Goal: Task Accomplishment & Management: Manage account settings

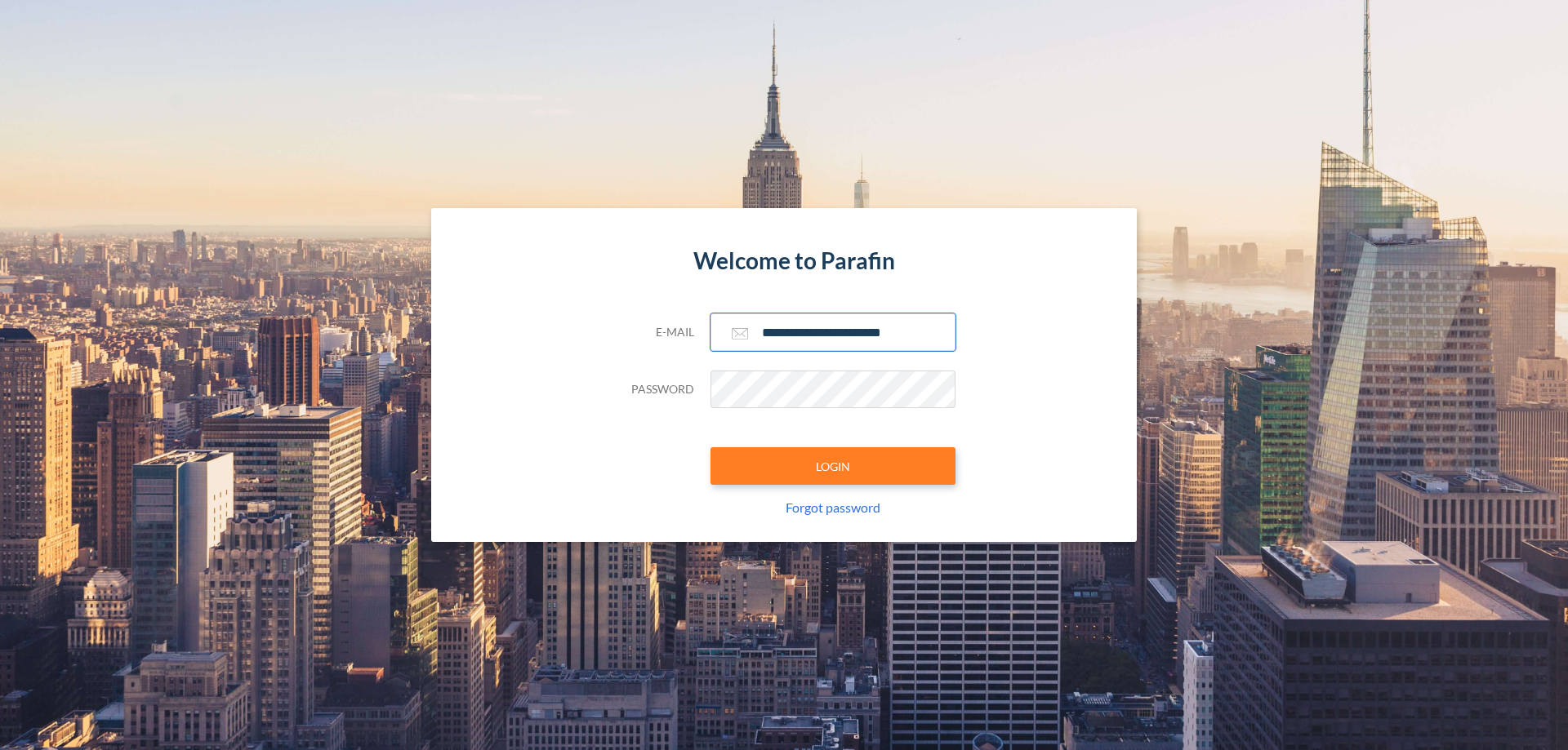
type input "**********"
click at [832, 466] on button "LOGIN" at bounding box center [832, 465] width 245 height 38
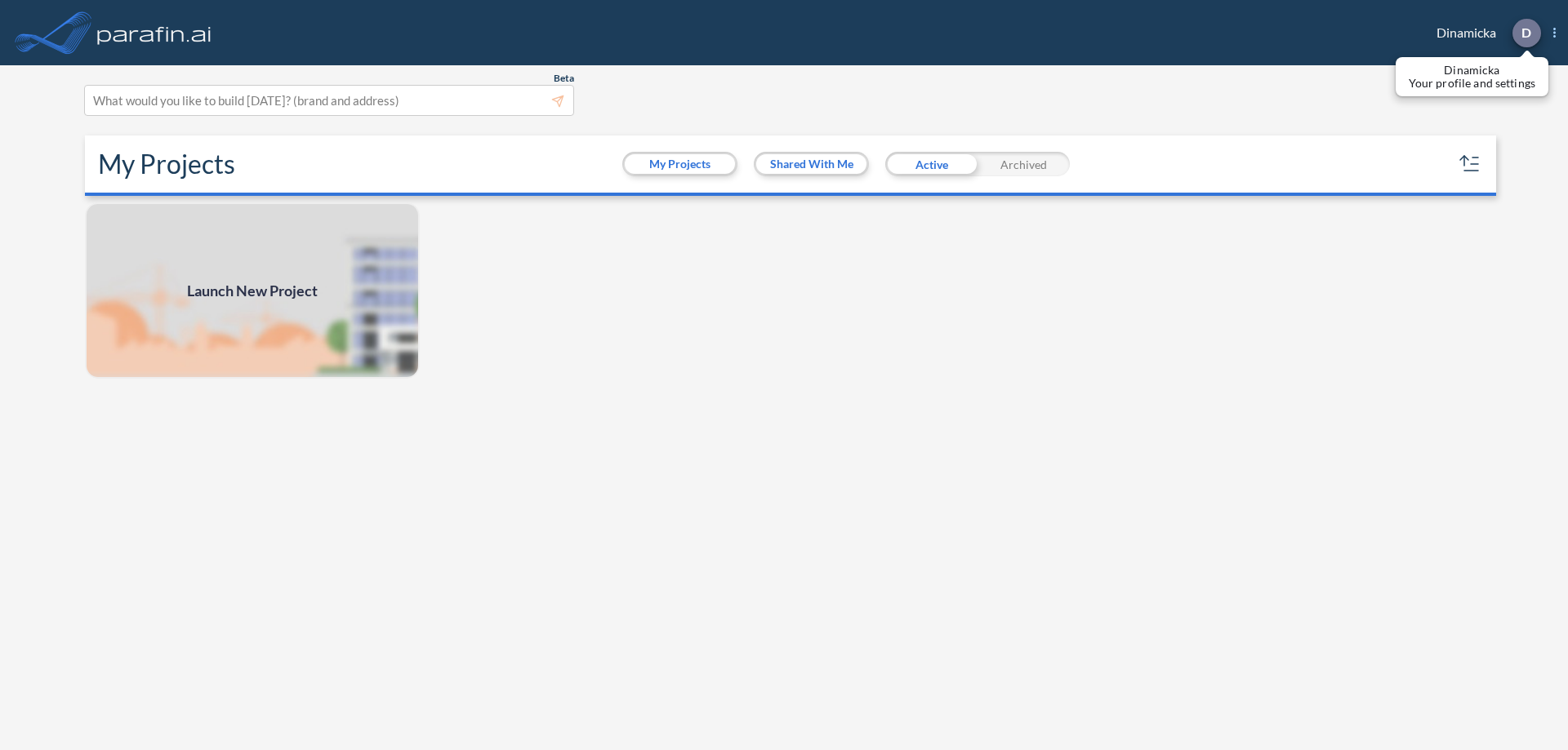
click at [1525, 33] on p "D" at bounding box center [1526, 32] width 10 height 15
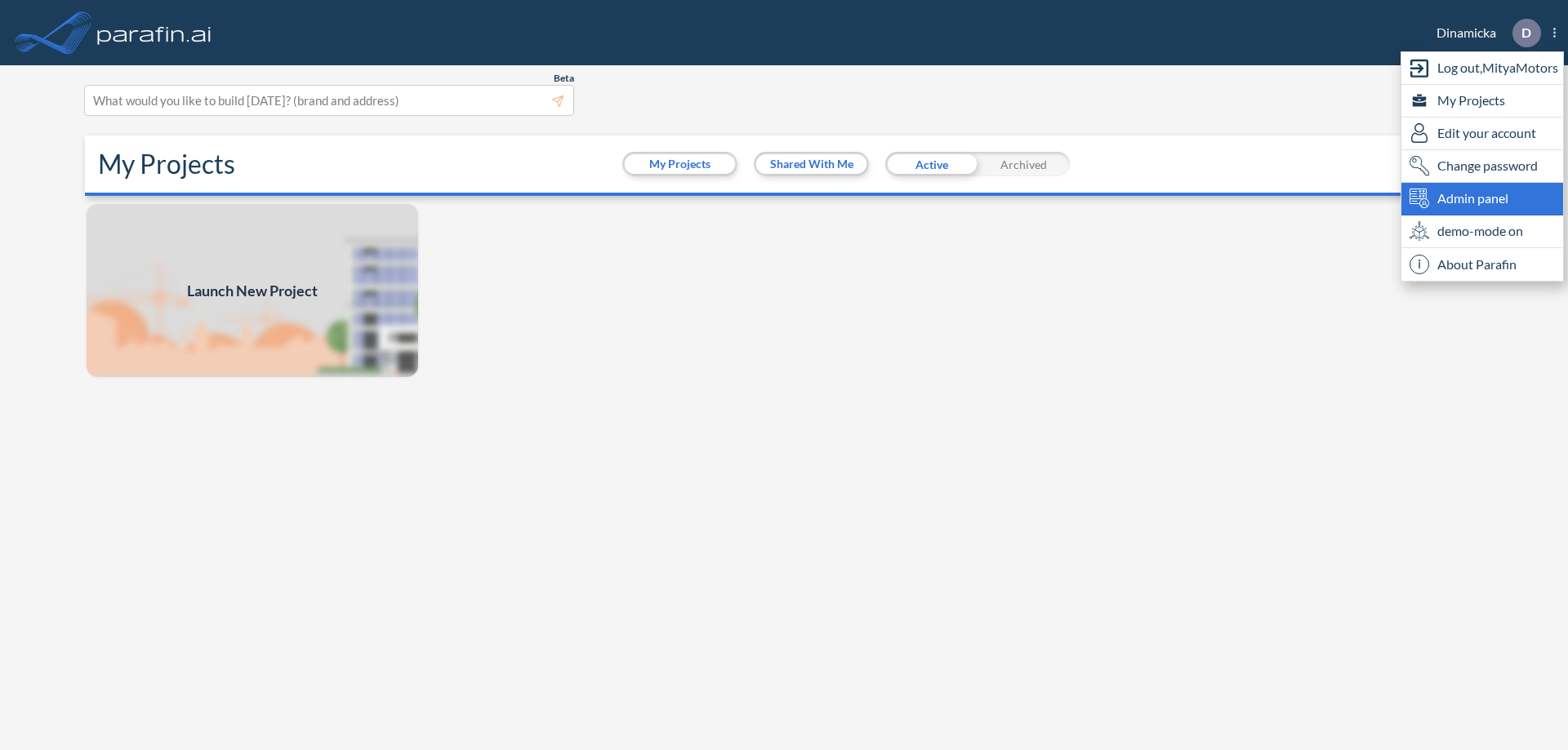
click at [1482, 198] on span "Admin panel" at bounding box center [1472, 198] width 71 height 19
